Goal: Information Seeking & Learning: Learn about a topic

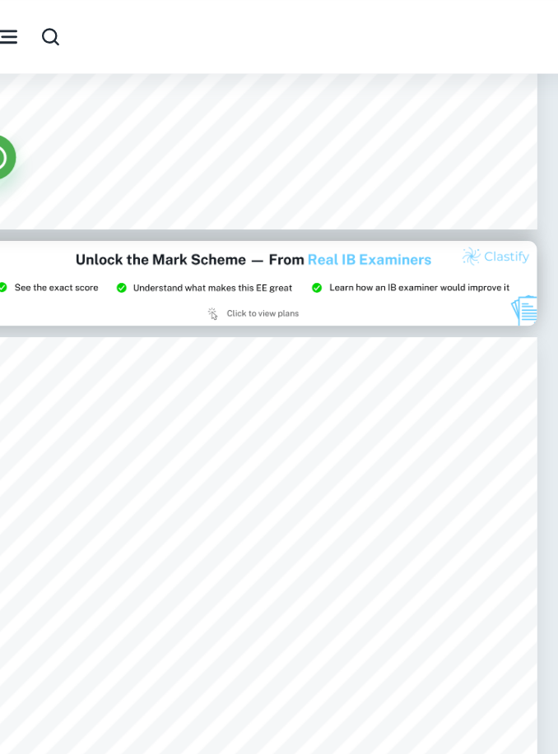
scroll to position [1052, 59]
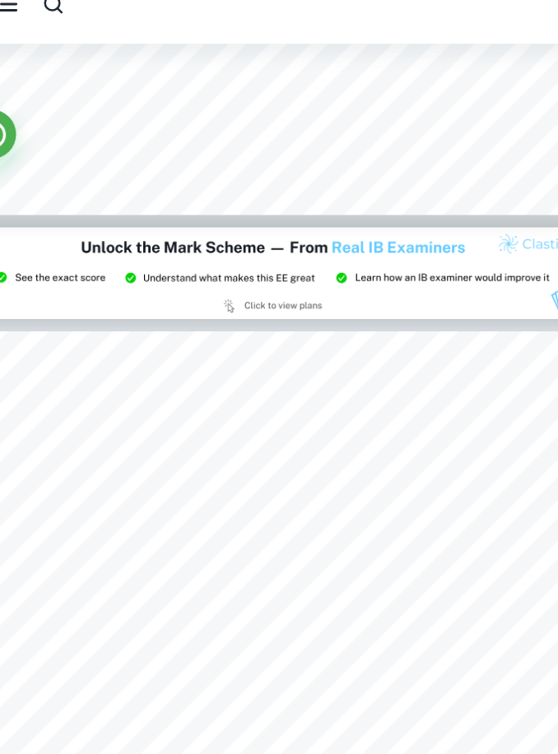
click at [255, 10] on div "DA" at bounding box center [279, 26] width 558 height 33
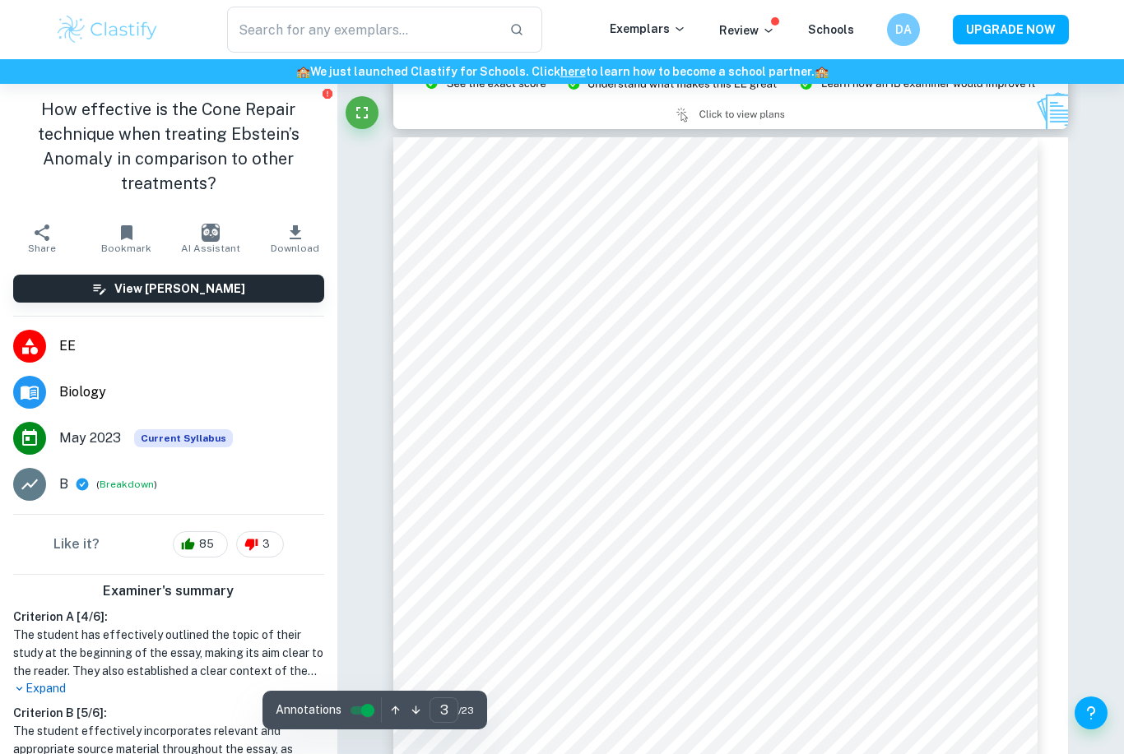
scroll to position [1875, 0]
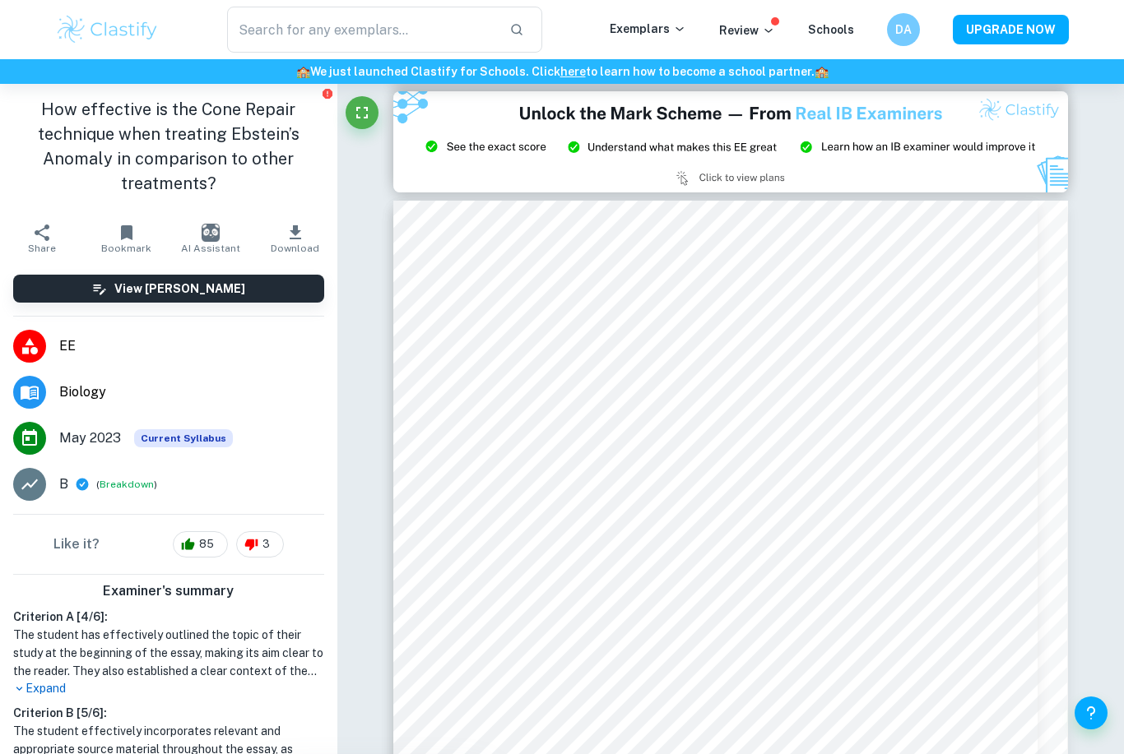
click at [361, 120] on icon "Fullscreen" at bounding box center [362, 113] width 20 height 20
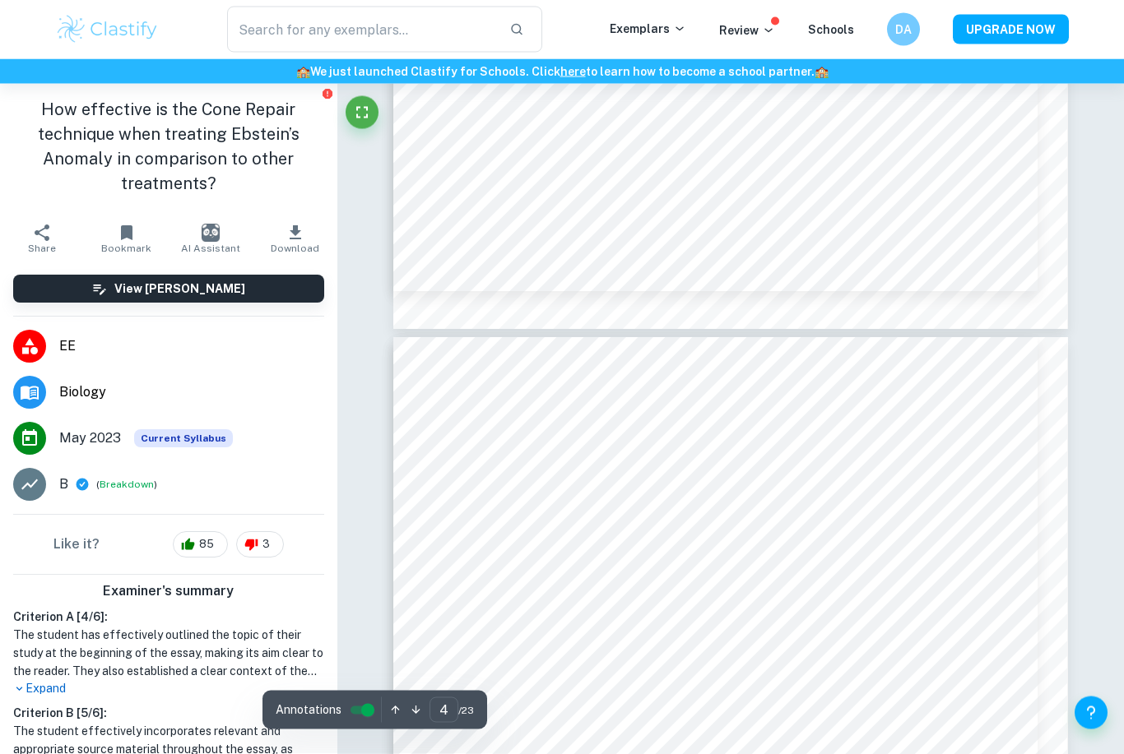
scroll to position [2618, 0]
click at [369, 122] on icon "Fullscreen" at bounding box center [362, 113] width 20 height 20
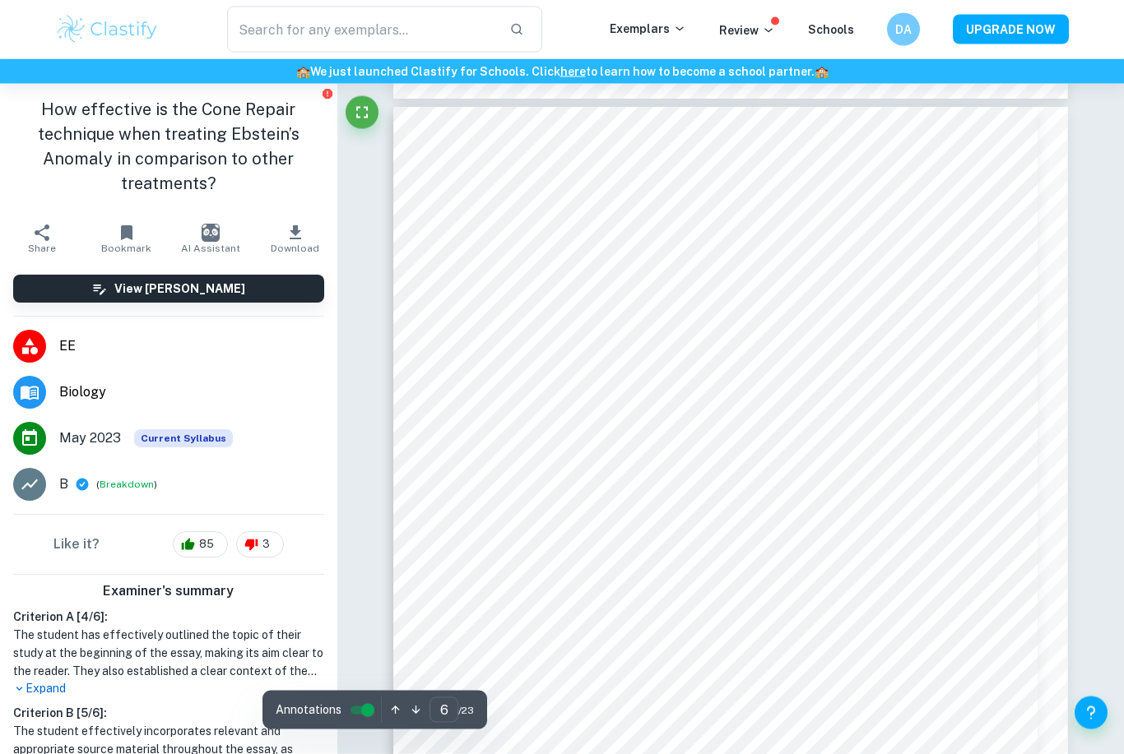
scroll to position [4575, 0]
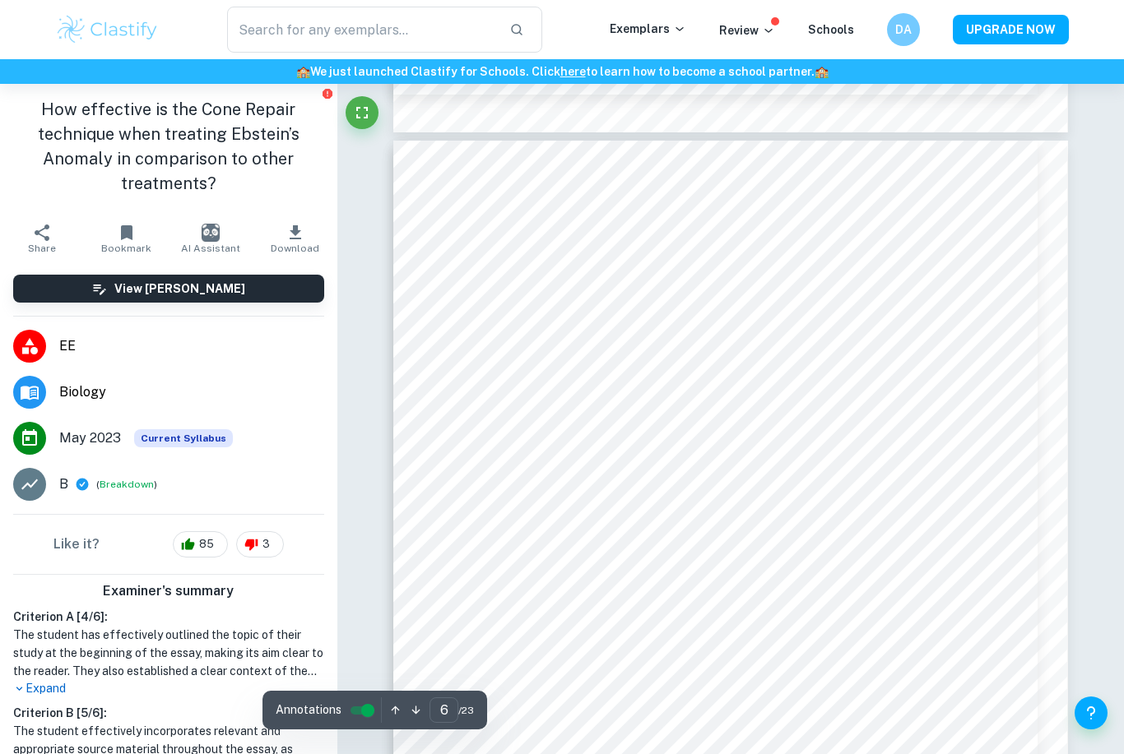
click at [317, 550] on div "Like it? 85 3" at bounding box center [168, 544] width 337 height 59
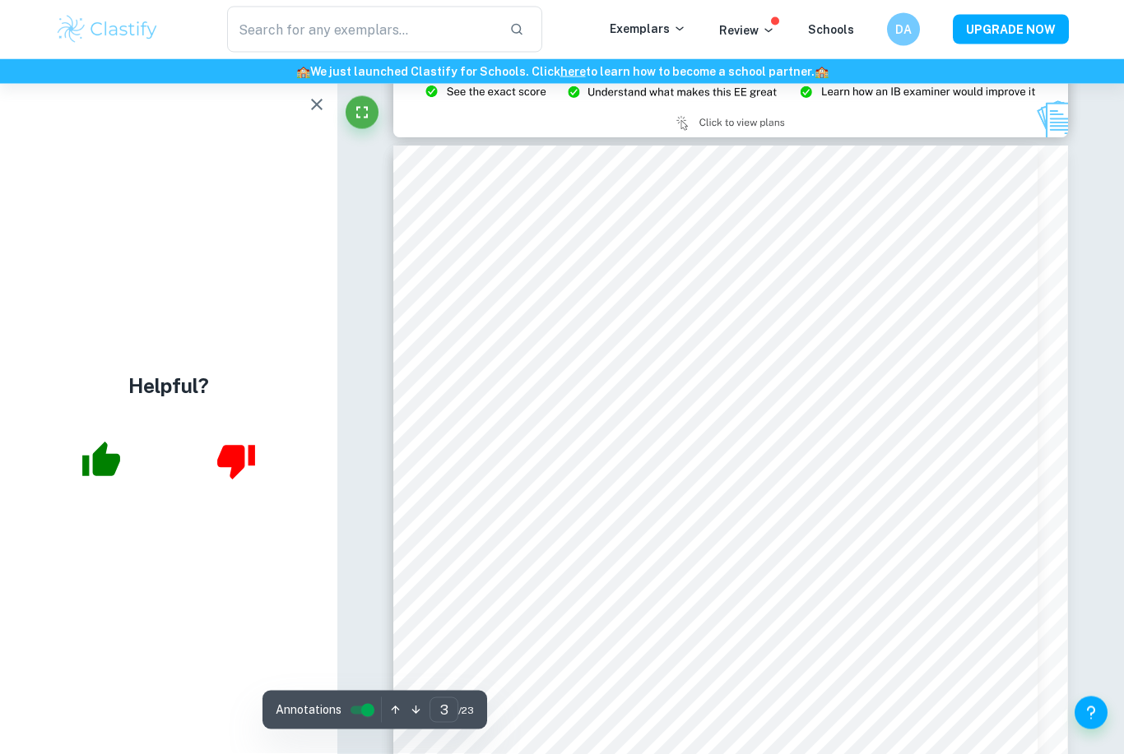
scroll to position [1930, 0]
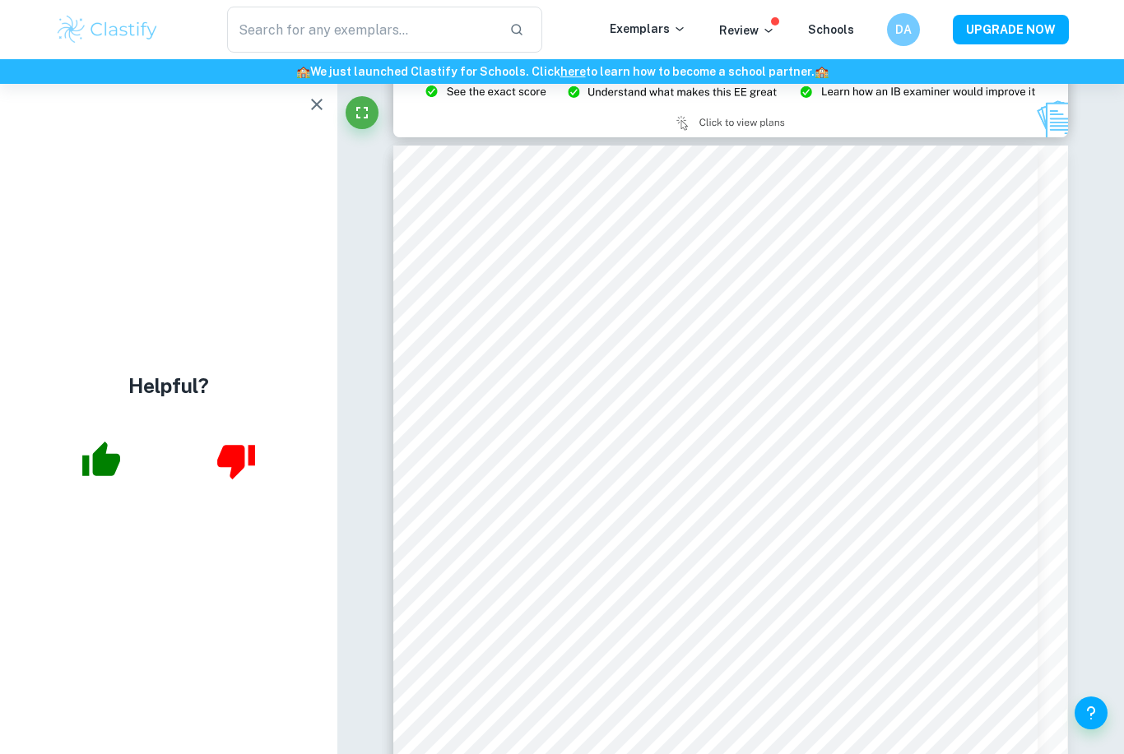
click at [322, 105] on icon "button" at bounding box center [317, 105] width 20 height 20
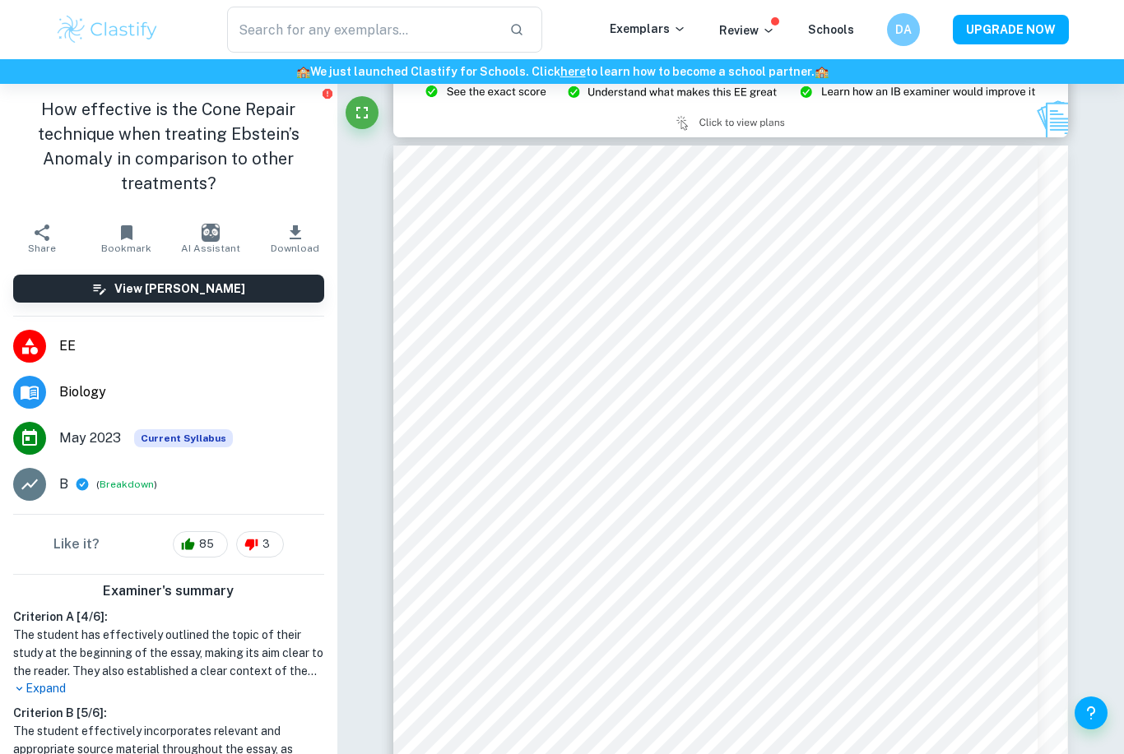
click at [347, 109] on button "Fullscreen" at bounding box center [361, 112] width 33 height 33
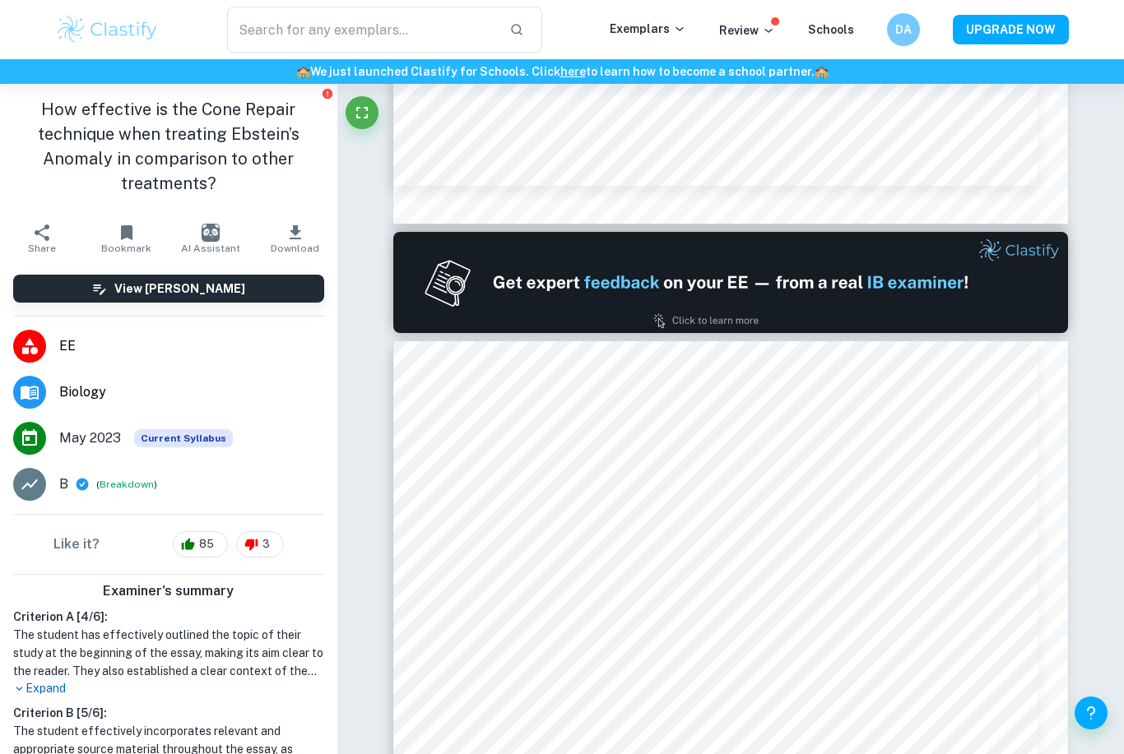
scroll to position [0, 0]
click at [301, 240] on icon "button" at bounding box center [295, 233] width 20 height 20
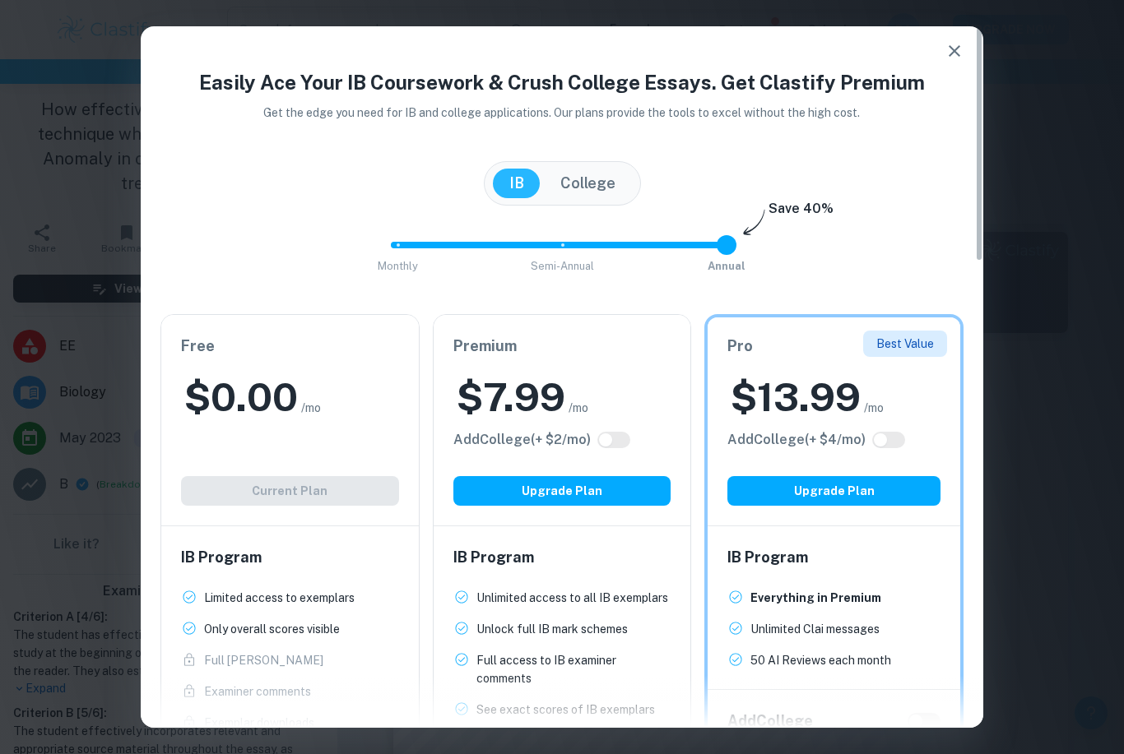
click at [196, 394] on h2 "$ 0.00" at bounding box center [241, 397] width 114 height 53
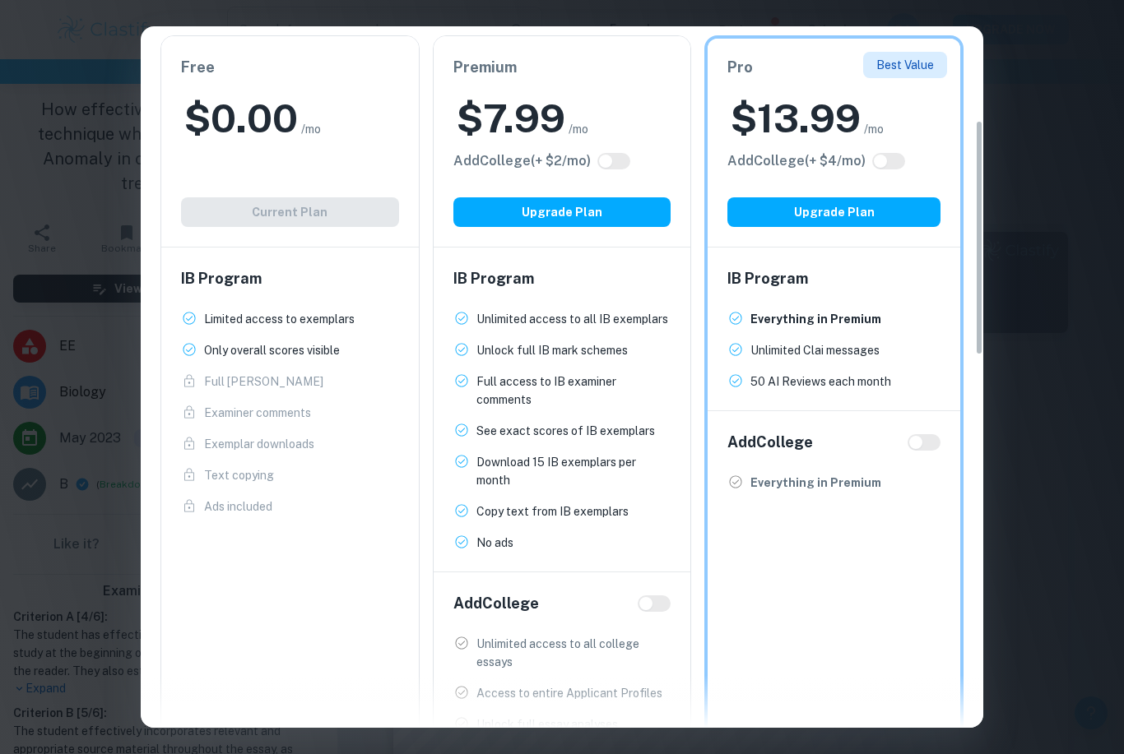
scroll to position [281, 0]
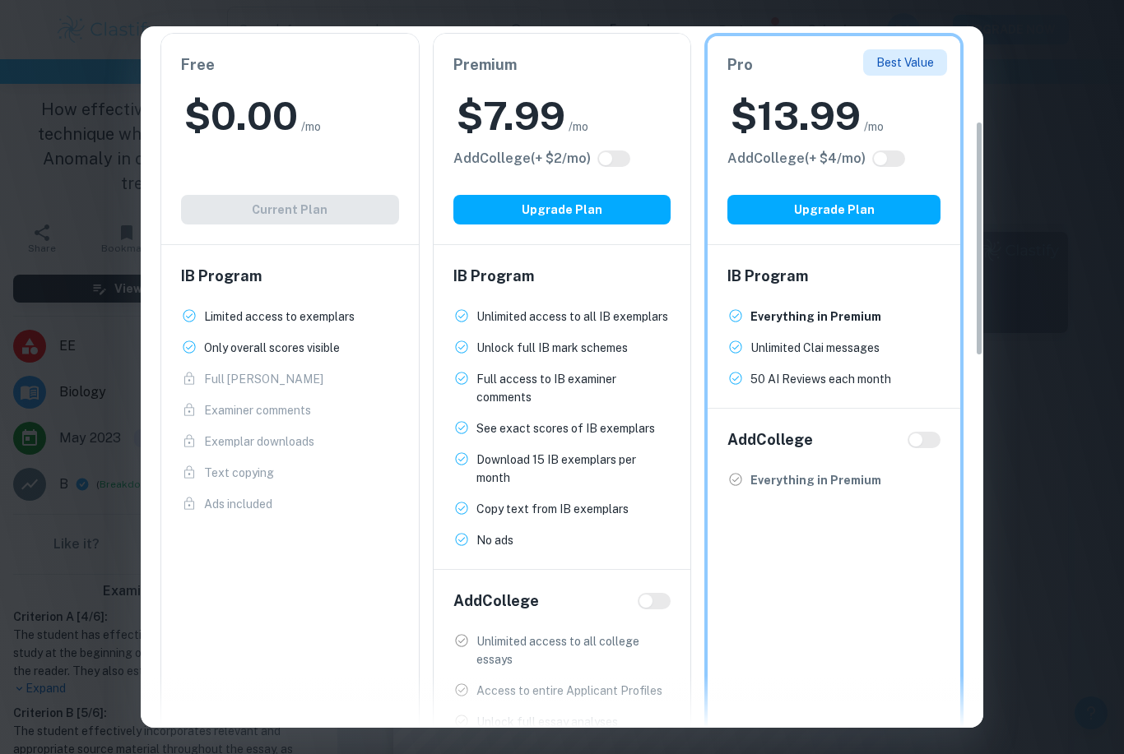
click at [91, 299] on div "Easily Ace Your IB Coursework & Crush College Essays. Get Clastify Premium Get …" at bounding box center [562, 377] width 1124 height 754
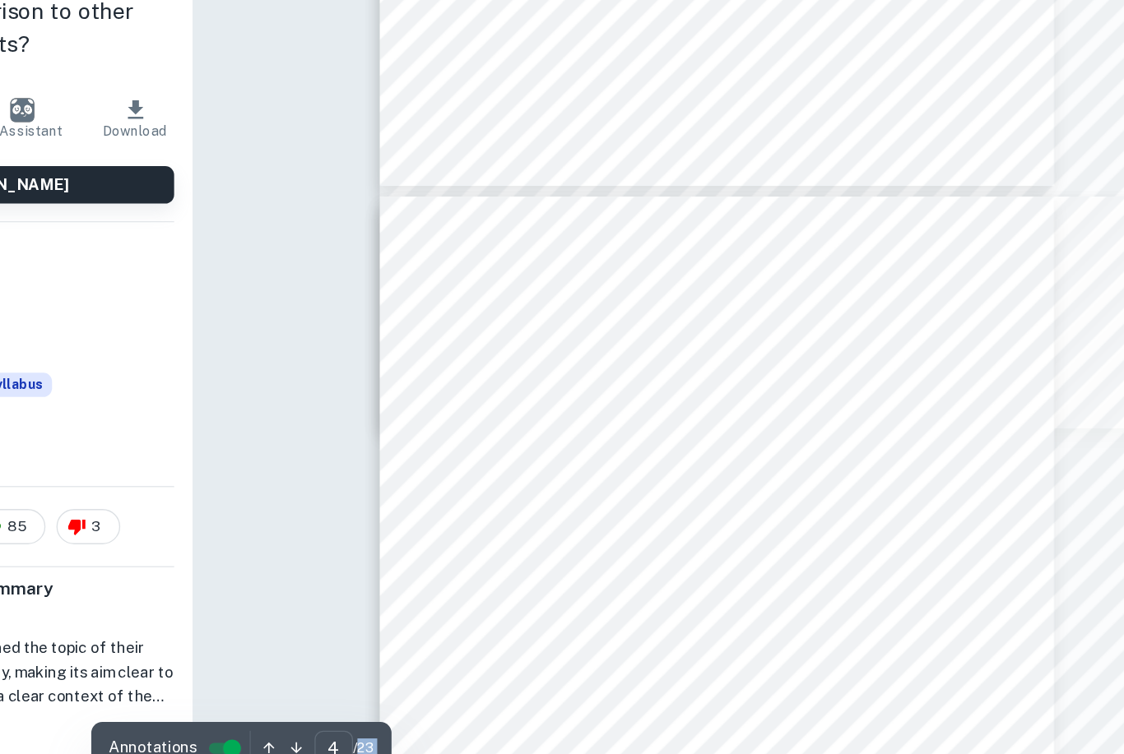
scroll to position [1978, 0]
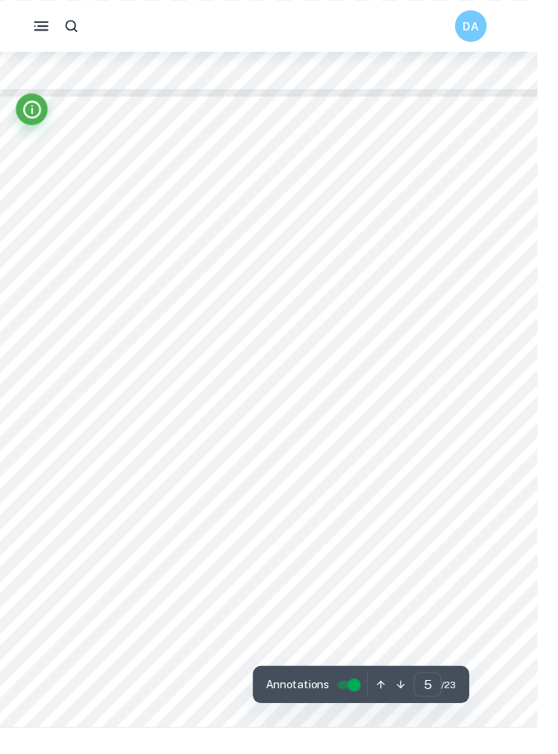
scroll to position [3114, 0]
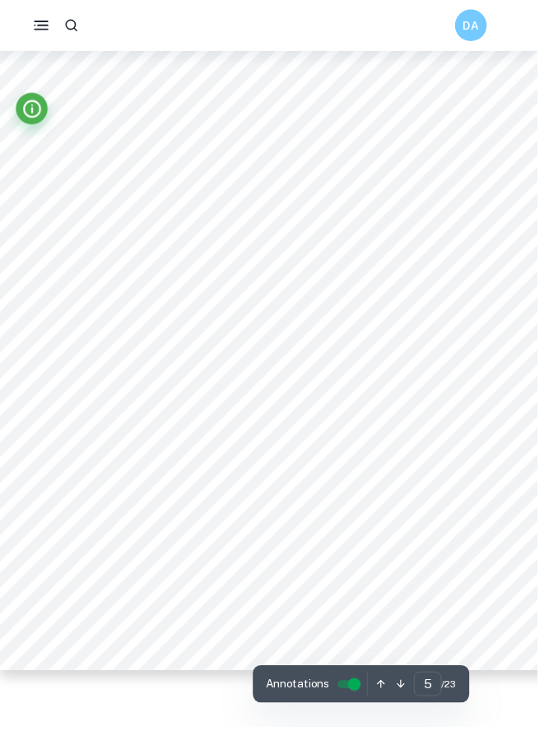
type input "4"
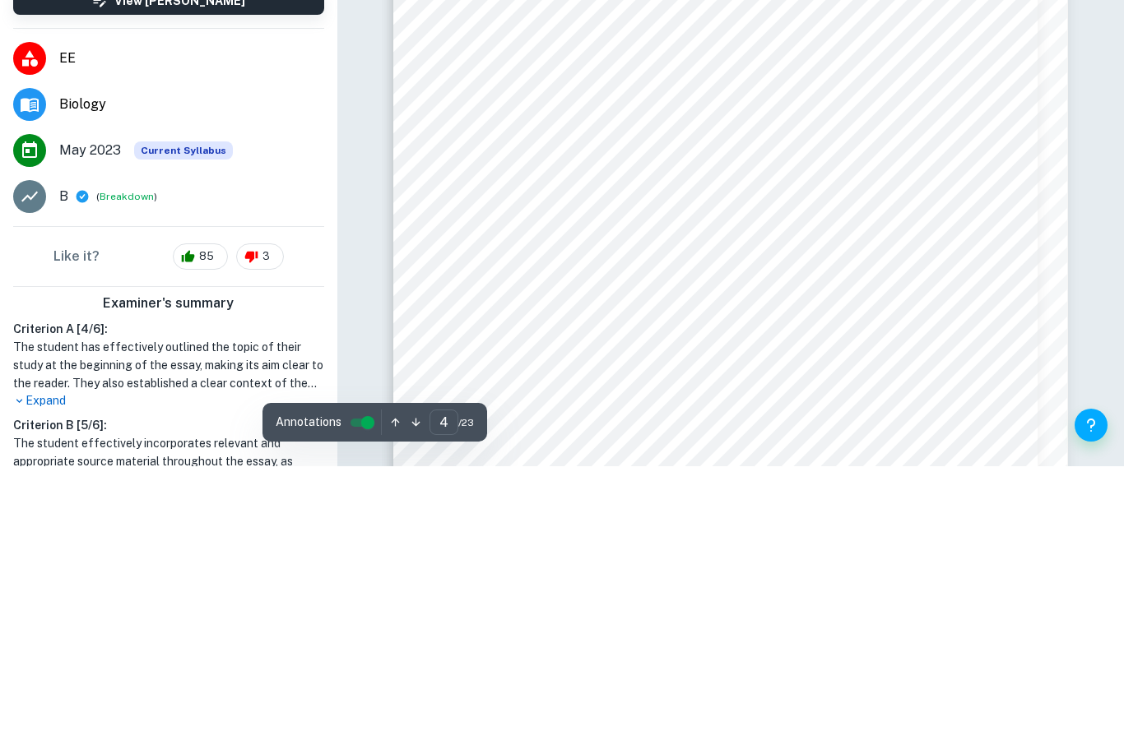
scroll to position [3287, 0]
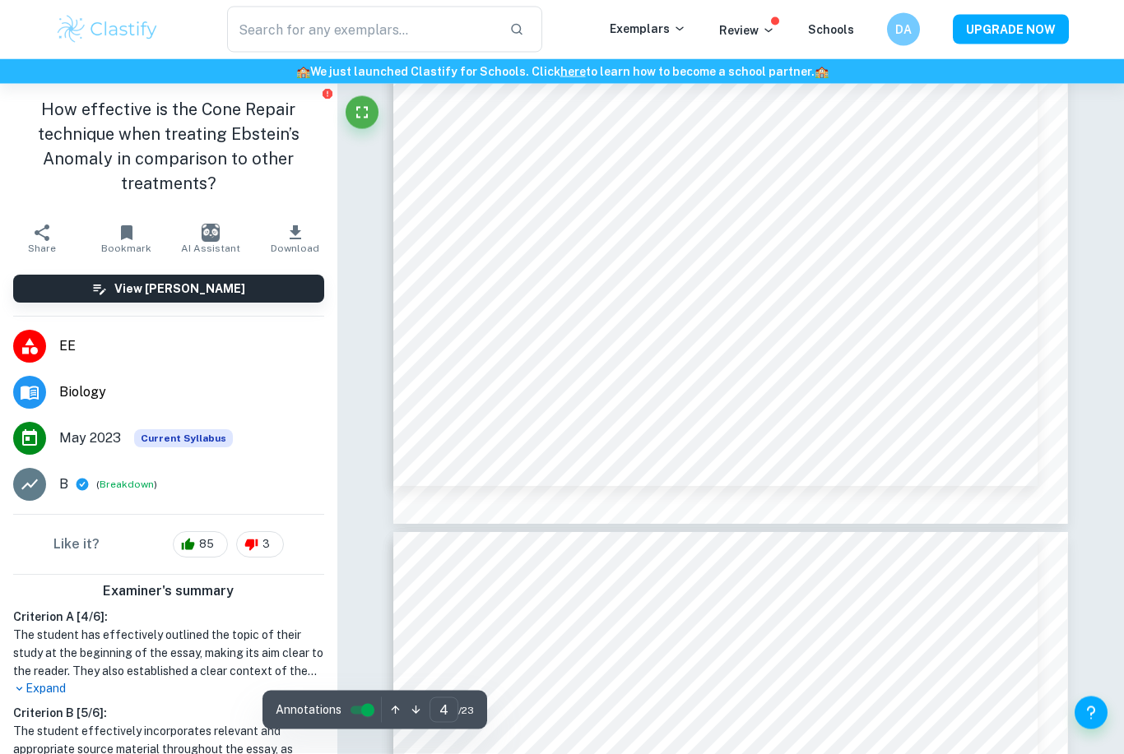
click at [101, 291] on button "View [PERSON_NAME]" at bounding box center [168, 289] width 311 height 28
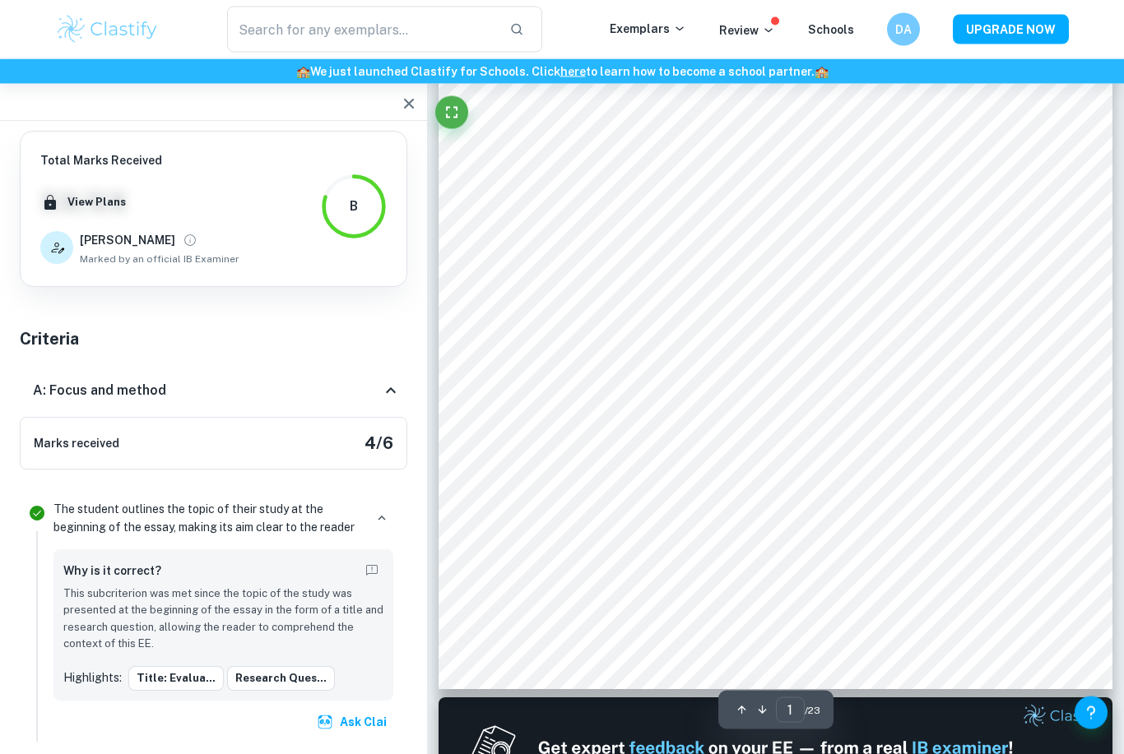
scroll to position [264, 0]
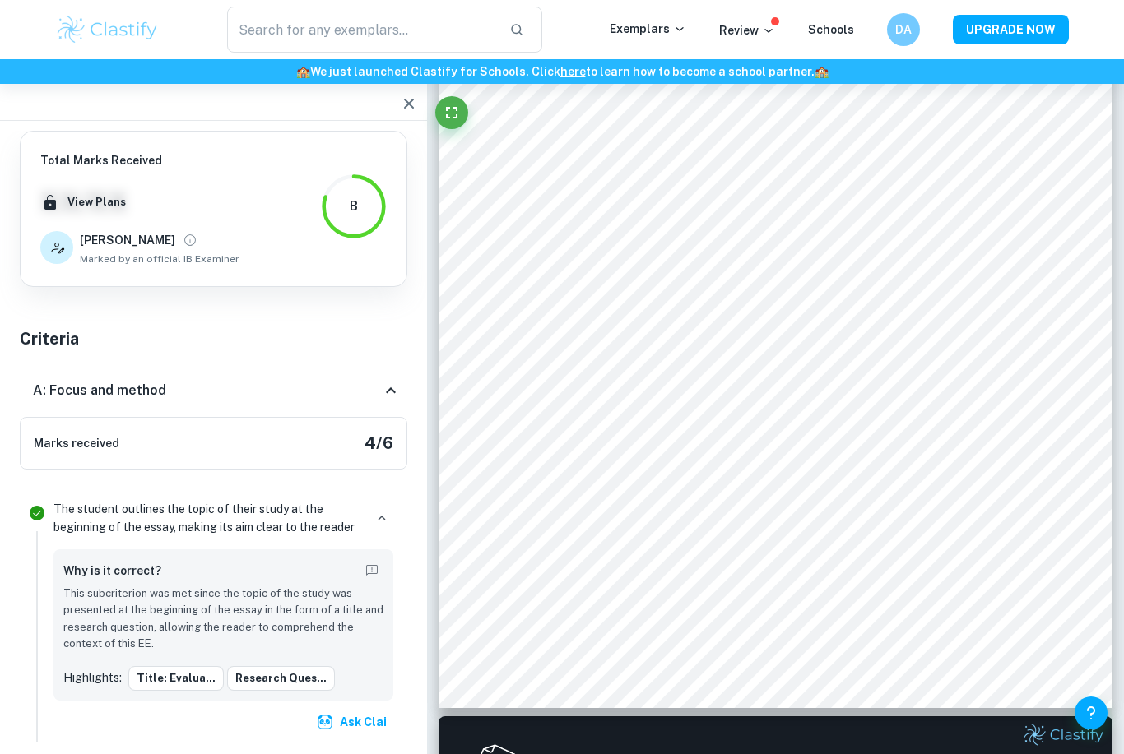
click at [455, 119] on icon "Fullscreen" at bounding box center [452, 113] width 20 height 20
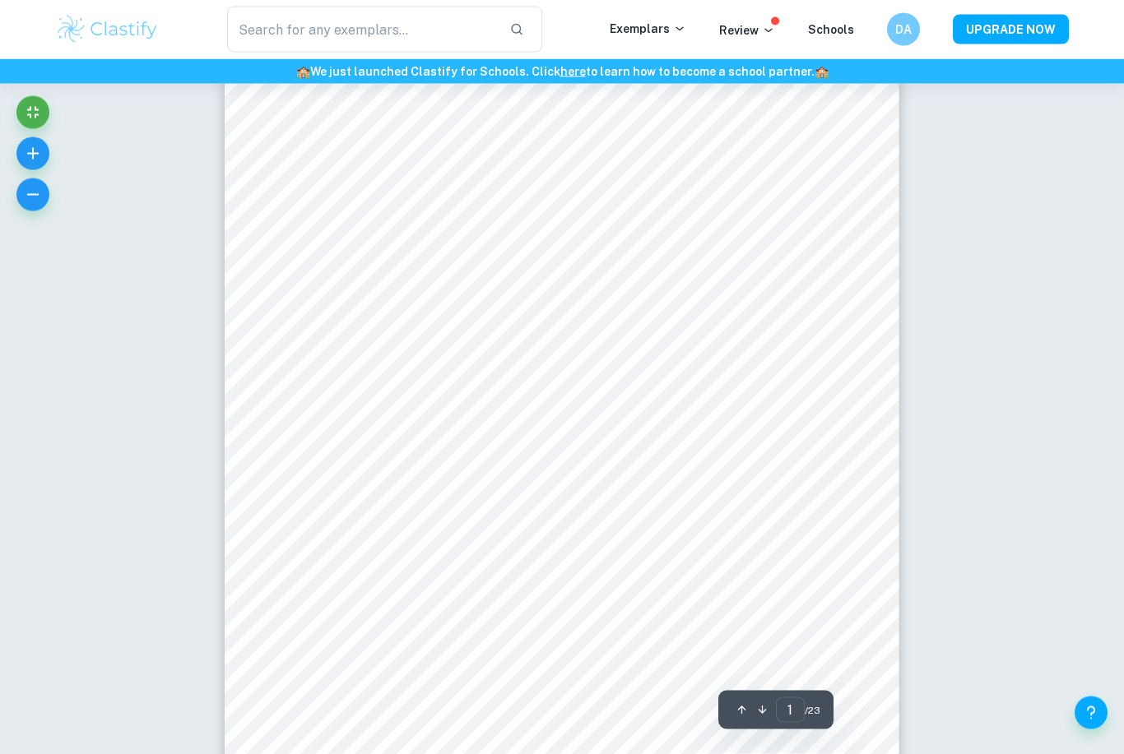
scroll to position [0, 0]
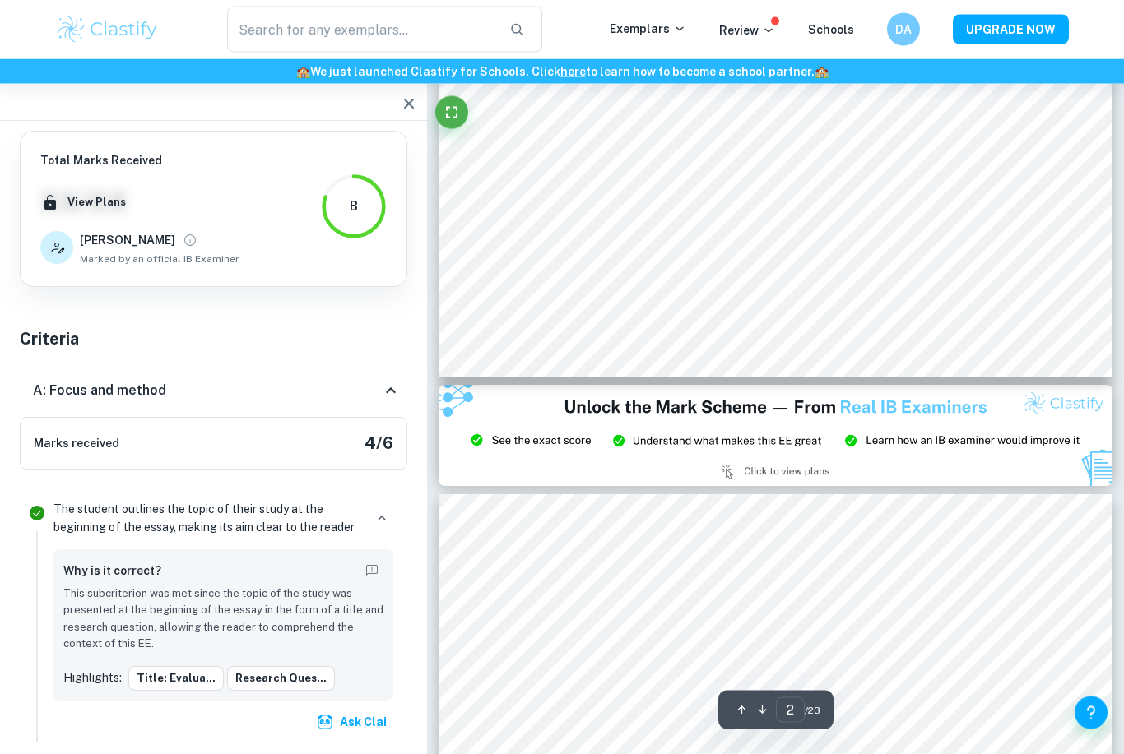
type input "3"
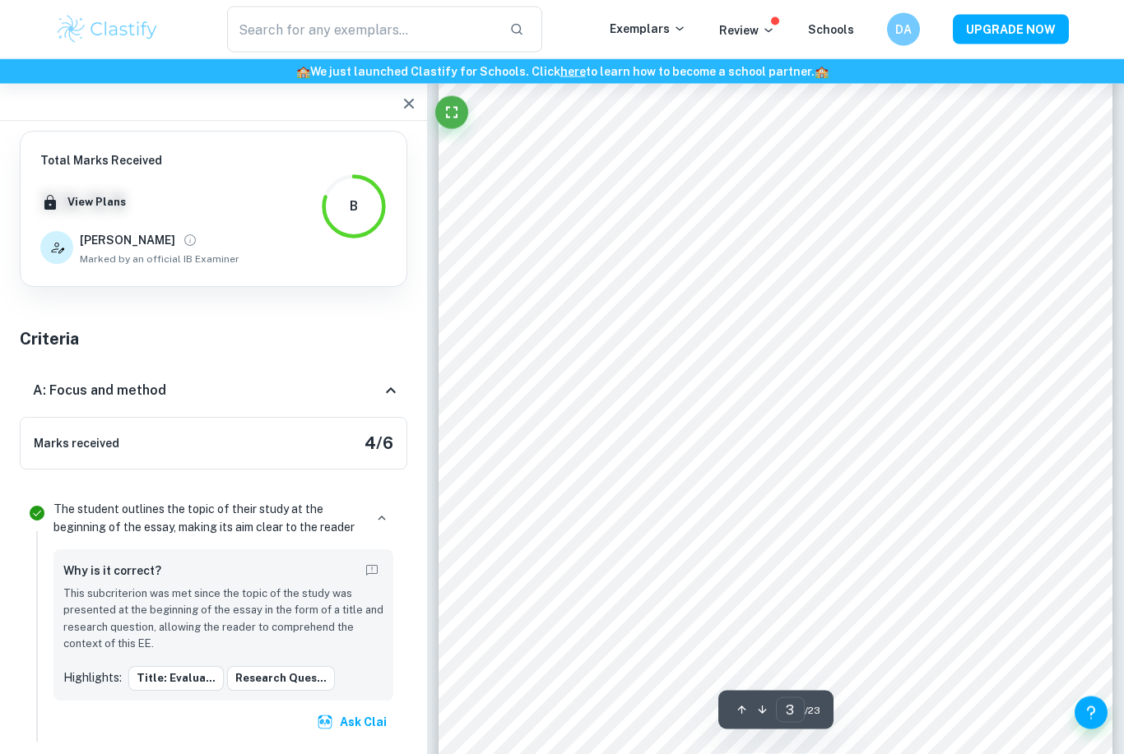
scroll to position [2032, 0]
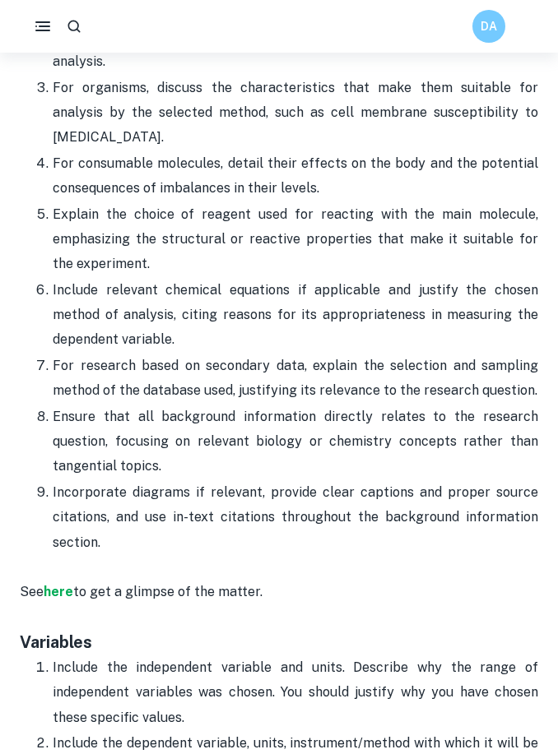
scroll to position [1841, 0]
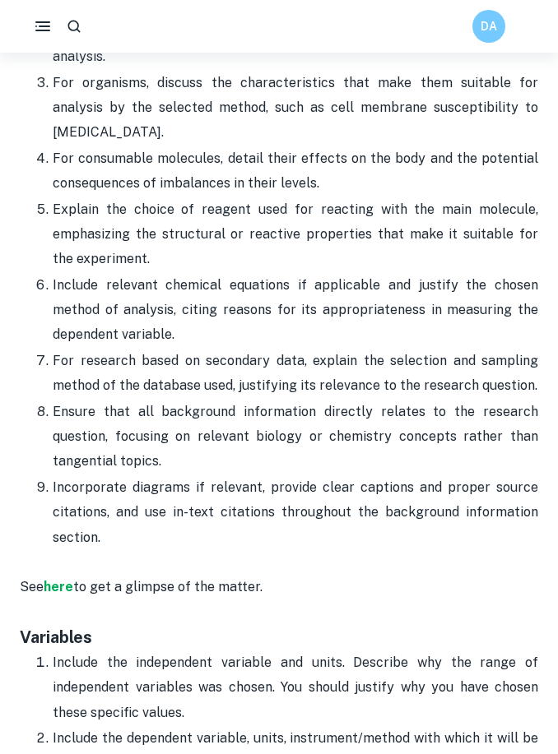
click at [57, 579] on strong "here" at bounding box center [59, 587] width 30 height 16
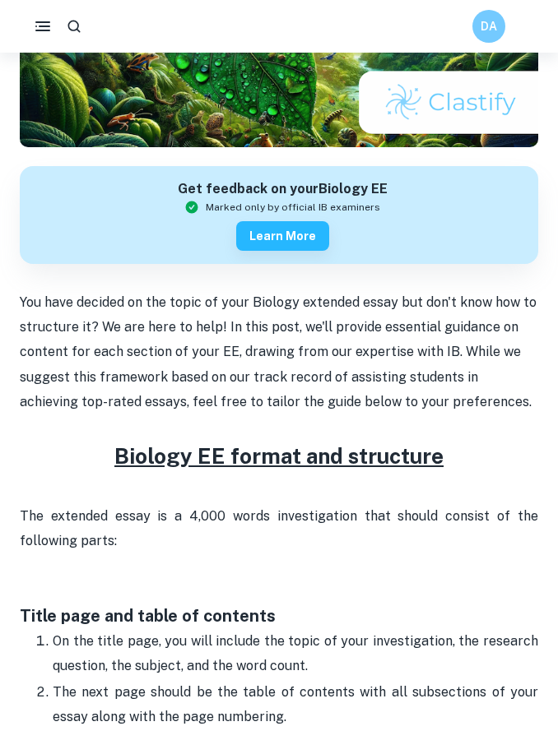
scroll to position [271, 0]
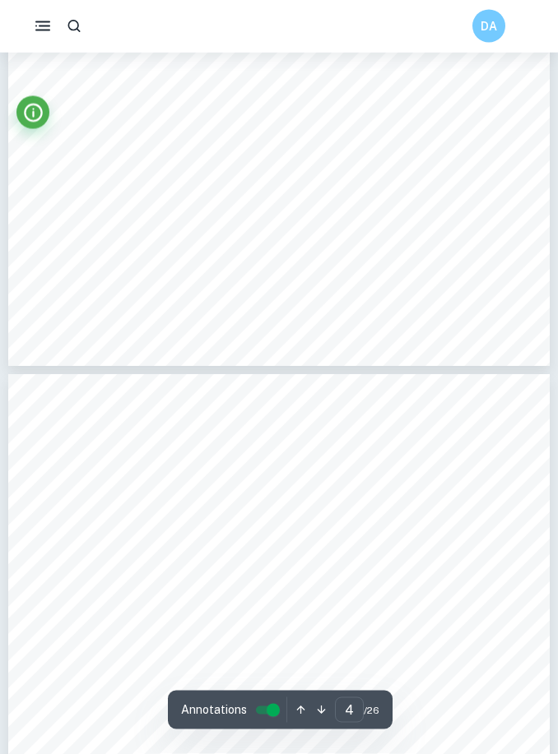
scroll to position [2162, 0]
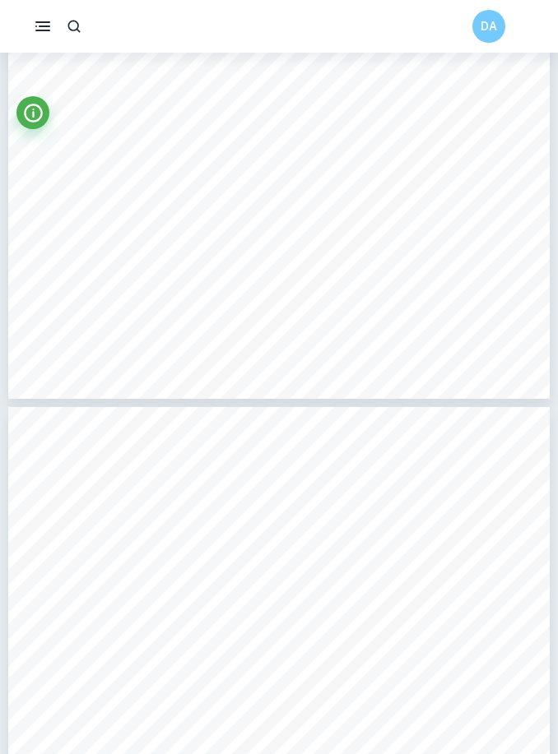
type input "3"
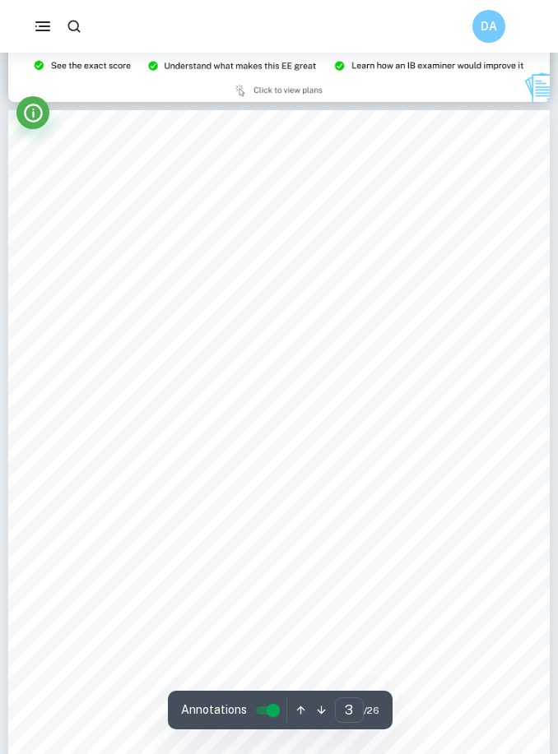
scroll to position [1632, 0]
